Goal: Task Accomplishment & Management: Use online tool/utility

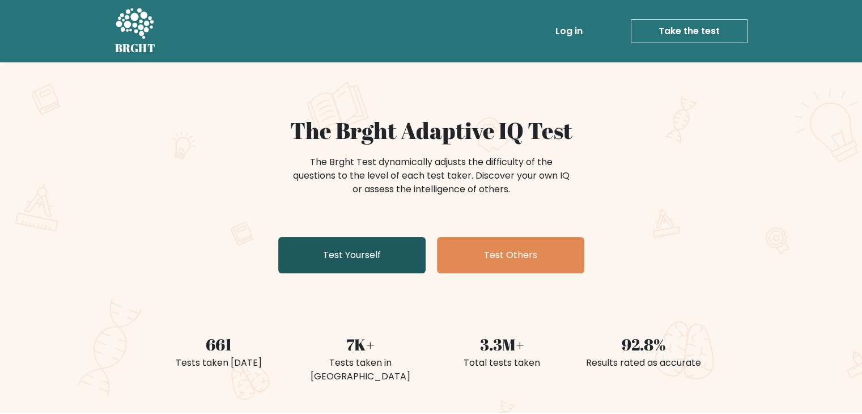
click at [409, 250] on link "Test Yourself" at bounding box center [351, 255] width 147 height 36
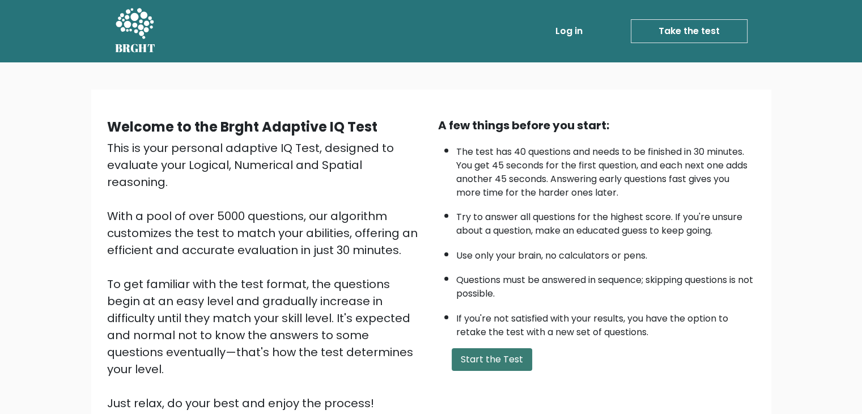
click at [497, 361] on button "Start the Test" at bounding box center [492, 359] width 80 height 23
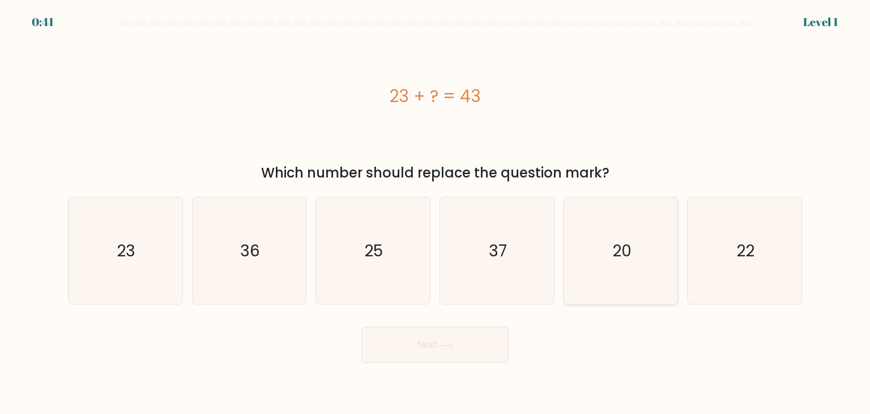
click at [607, 228] on icon "20" at bounding box center [621, 250] width 107 height 107
click at [436, 212] on input "e. 20" at bounding box center [435, 210] width 1 height 6
radio input "true"
click at [478, 337] on button "Next" at bounding box center [434, 344] width 147 height 36
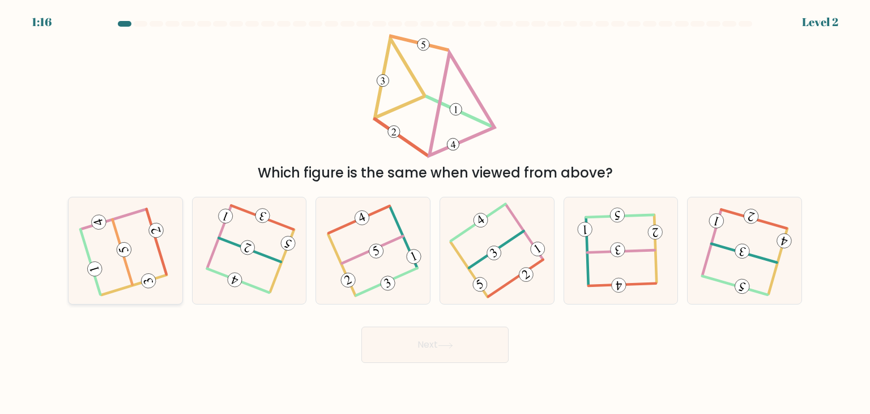
click at [116, 256] on icon at bounding box center [126, 251] width 86 height 86
click at [435, 212] on input "a." at bounding box center [435, 210] width 1 height 6
radio input "true"
click at [487, 344] on button "Next" at bounding box center [434, 344] width 147 height 36
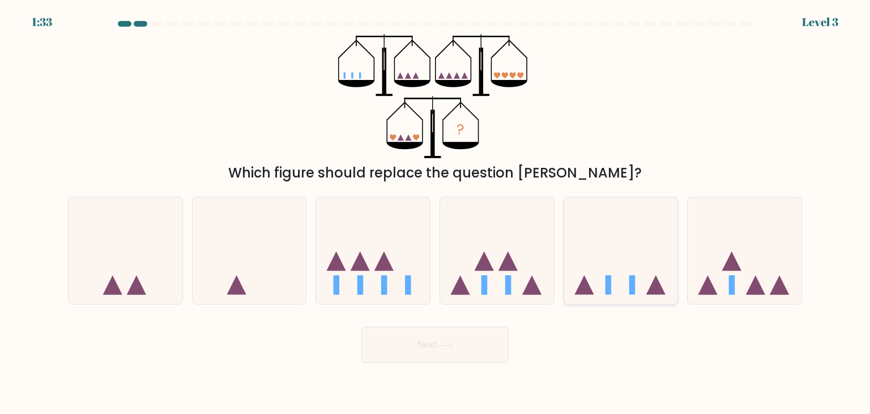
click at [622, 258] on icon at bounding box center [621, 250] width 114 height 94
click at [436, 212] on input "e." at bounding box center [435, 210] width 1 height 6
radio input "true"
click at [462, 354] on button "Next" at bounding box center [434, 344] width 147 height 36
